Goal: Task Accomplishment & Management: Manage account settings

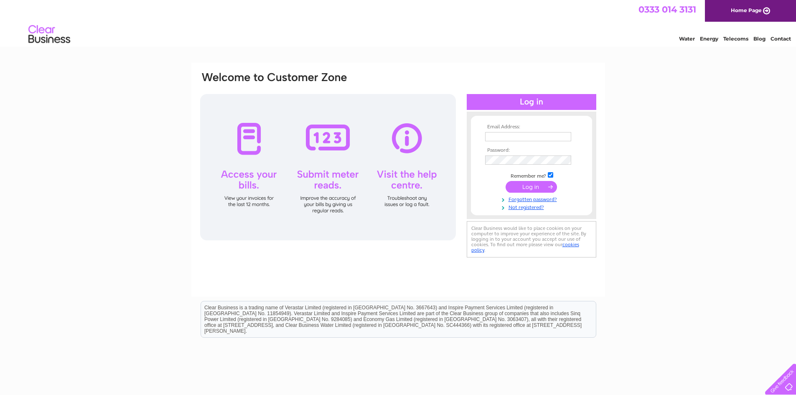
click at [517, 136] on input "text" at bounding box center [528, 136] width 86 height 9
type input "rhosmotors@gmail.com"
click at [535, 187] on input "submit" at bounding box center [531, 187] width 51 height 12
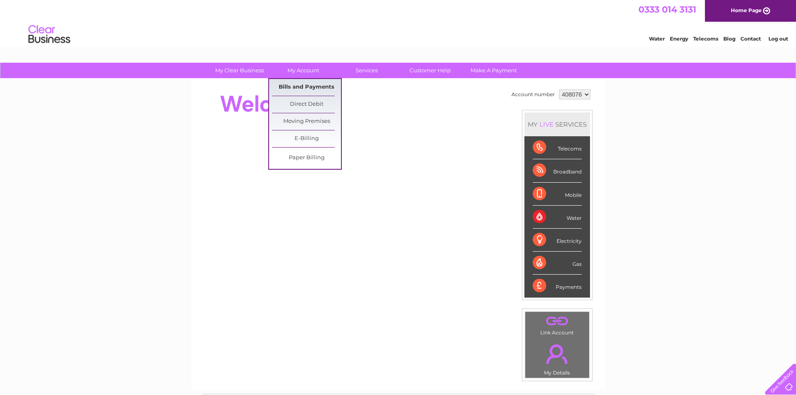
click at [308, 86] on link "Bills and Payments" at bounding box center [306, 87] width 69 height 17
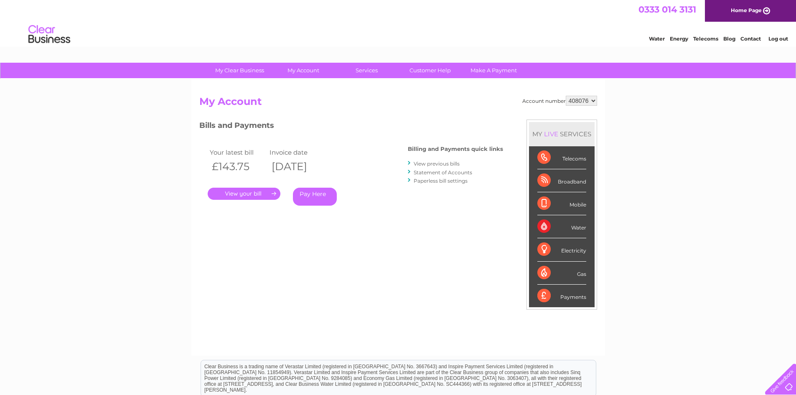
click at [252, 193] on link "." at bounding box center [244, 194] width 73 height 12
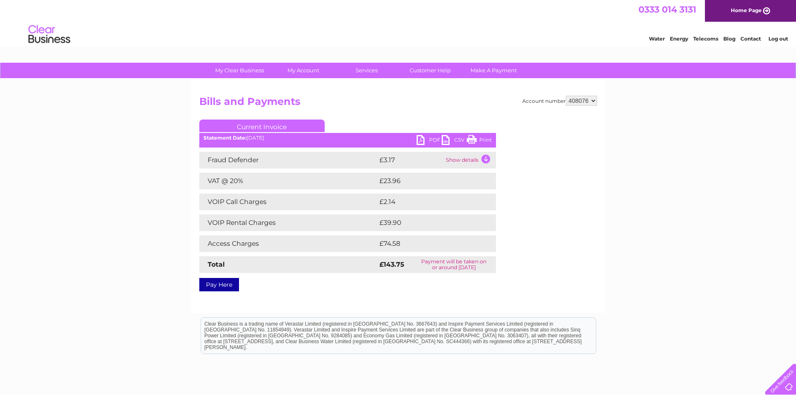
click at [428, 137] on link "PDF" at bounding box center [429, 141] width 25 height 12
